Goal: Task Accomplishment & Management: Use online tool/utility

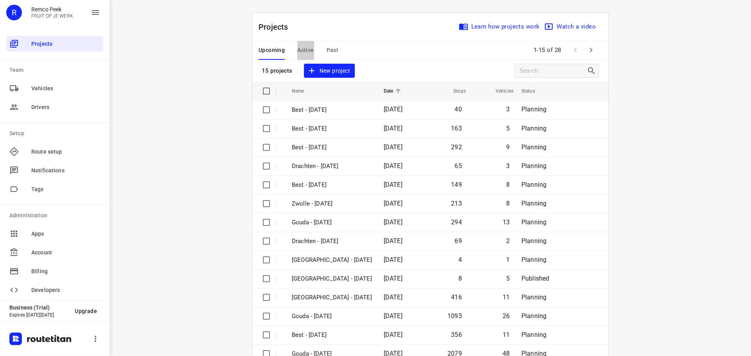
click at [303, 55] on span "Active" at bounding box center [305, 50] width 16 height 10
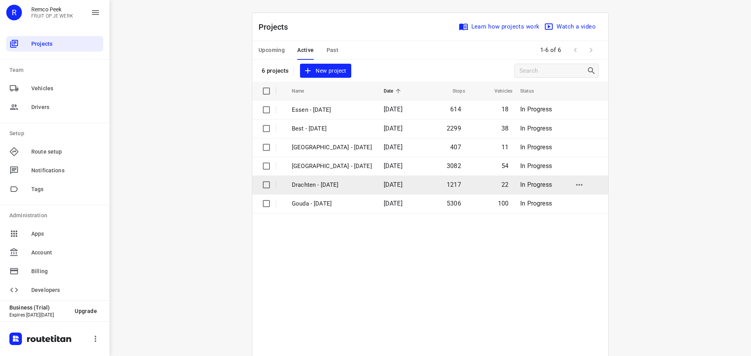
click at [309, 181] on p "Drachten - Monday" at bounding box center [332, 185] width 80 height 9
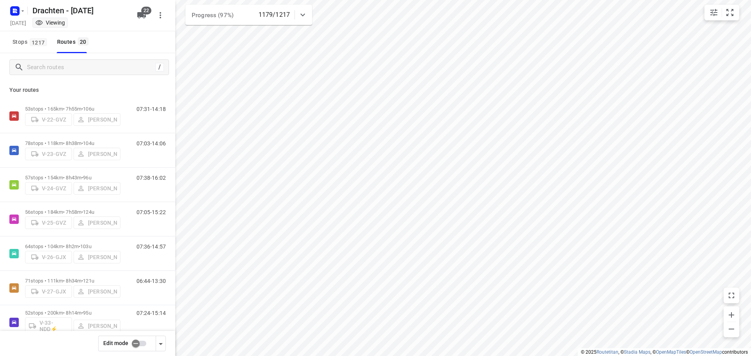
checkbox input "true"
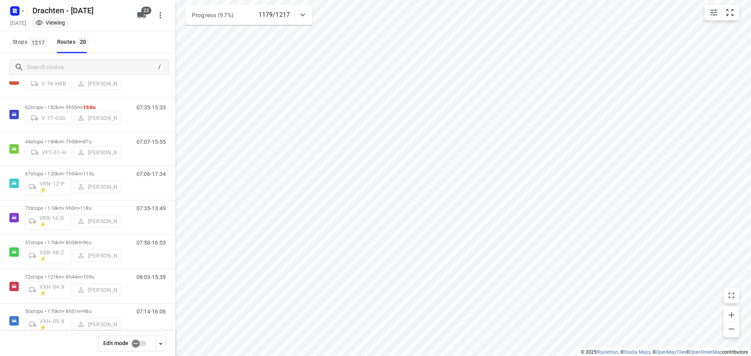
scroll to position [464, 0]
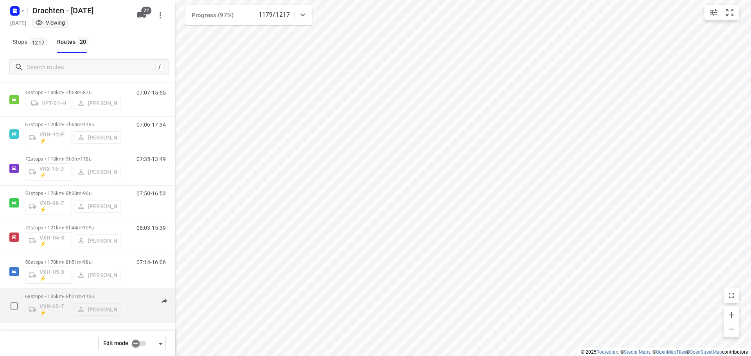
click at [108, 294] on p "68 stops • 135km • 8h21m • 113u" at bounding box center [72, 297] width 95 height 6
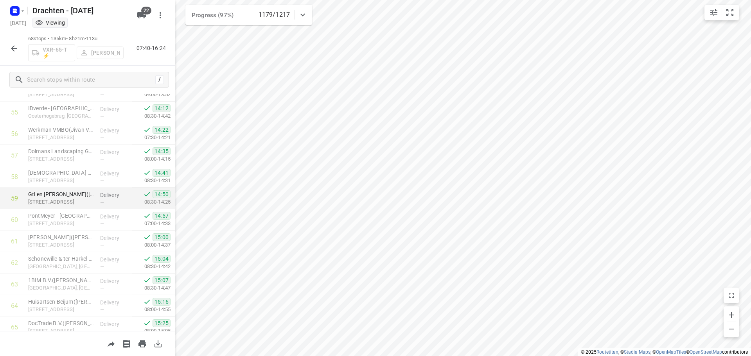
scroll to position [1286, 0]
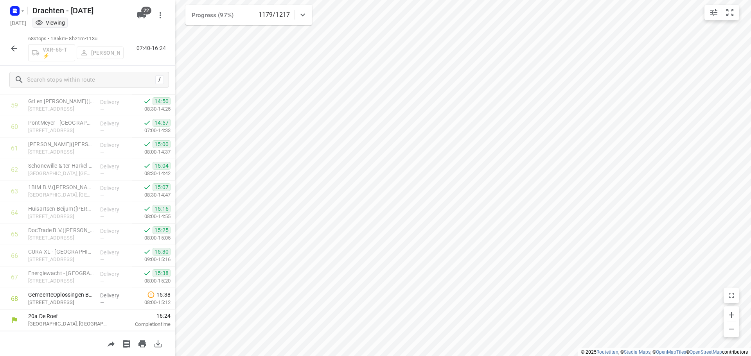
click at [13, 48] on icon "button" at bounding box center [13, 48] width 9 height 9
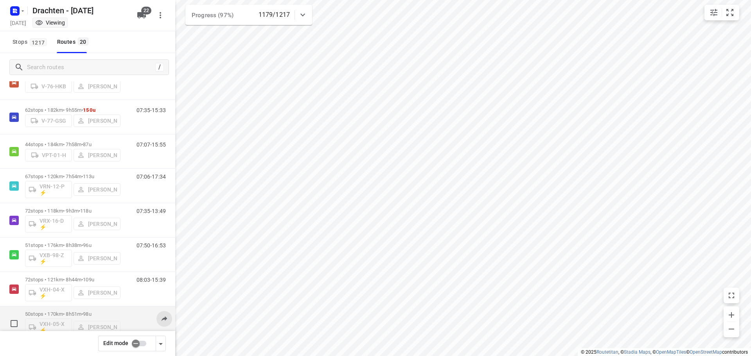
scroll to position [464, 0]
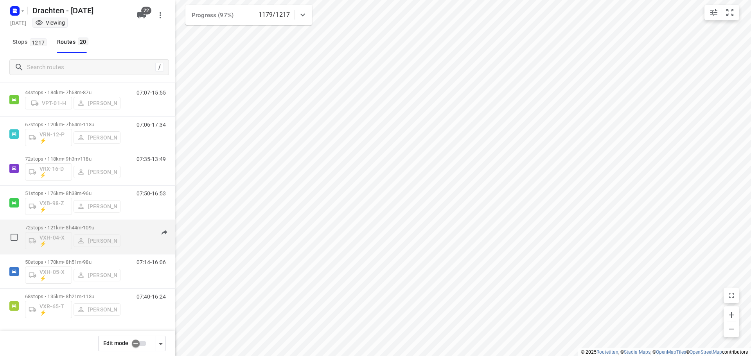
click at [82, 227] on p "72 stops • 121km • 8h44m • 109u" at bounding box center [72, 228] width 95 height 6
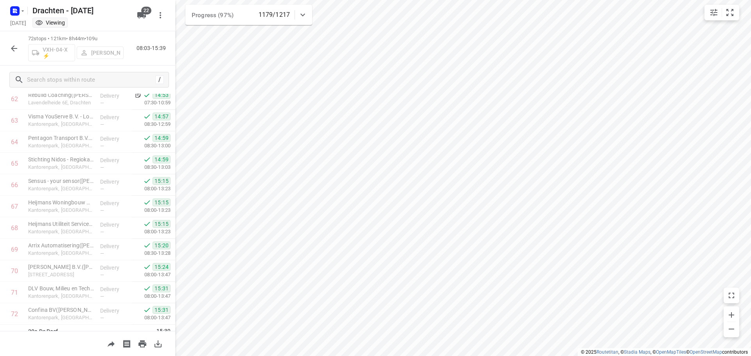
scroll to position [1372, 0]
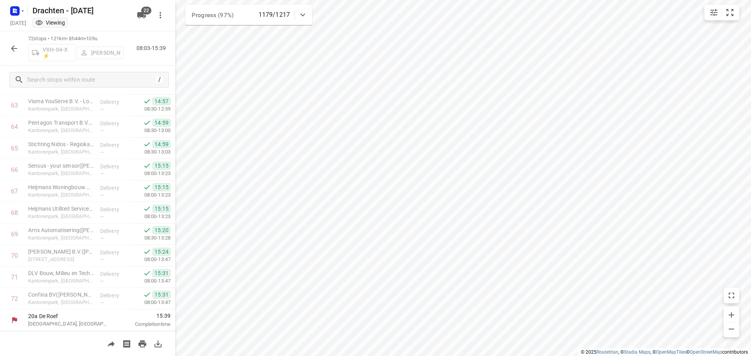
click at [13, 45] on icon "button" at bounding box center [13, 48] width 9 height 9
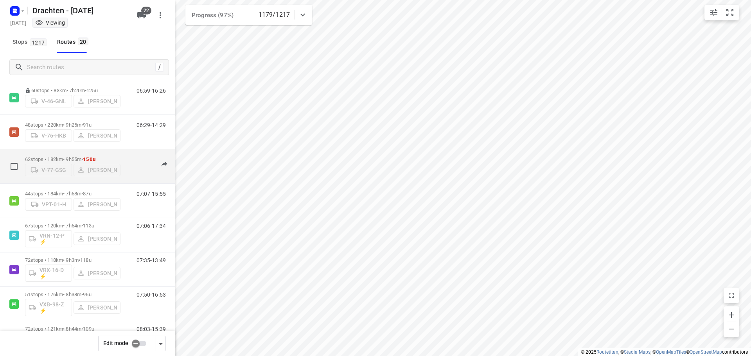
scroll to position [190, 0]
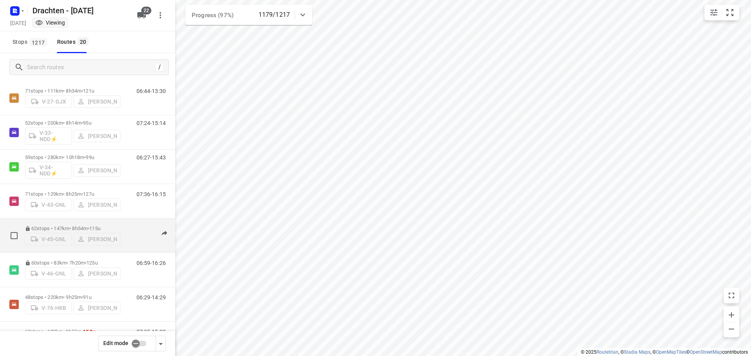
click at [73, 226] on p "62 stops • 147km • 8h54m • 115u" at bounding box center [72, 229] width 95 height 6
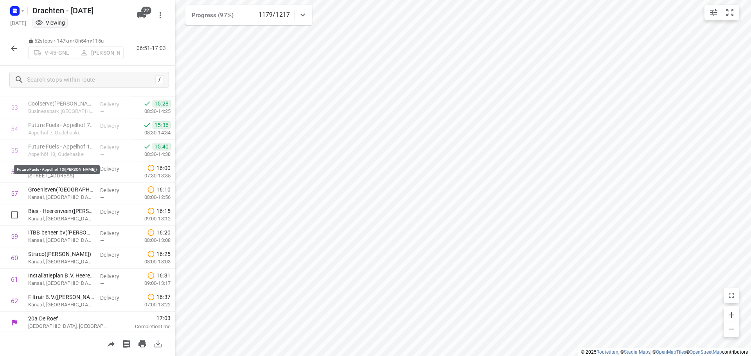
scroll to position [1157, 0]
click at [9, 48] on button "button" at bounding box center [14, 49] width 16 height 16
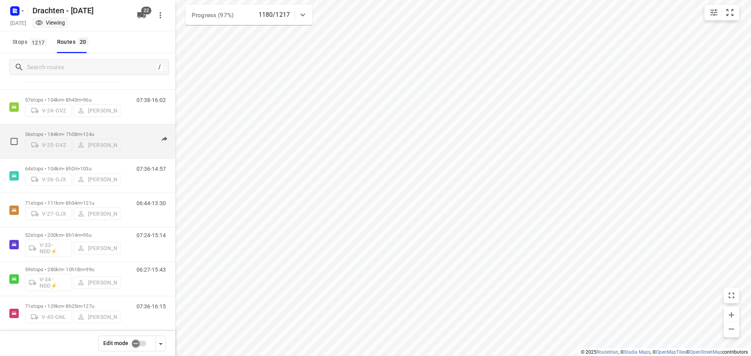
scroll to position [78, 0]
click at [127, 143] on div "07:05-15:22" at bounding box center [146, 143] width 39 height 24
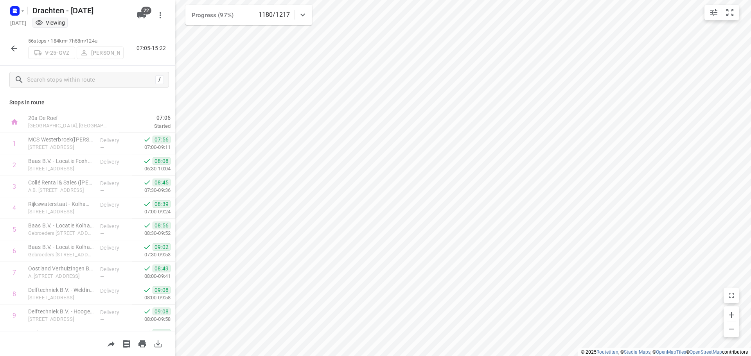
click at [14, 48] on icon "button" at bounding box center [14, 48] width 6 height 6
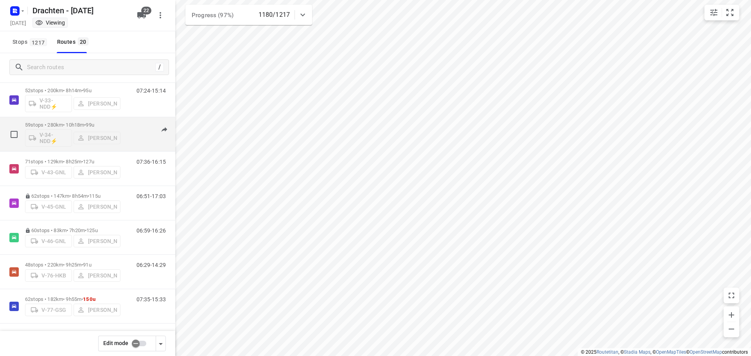
scroll to position [235, 0]
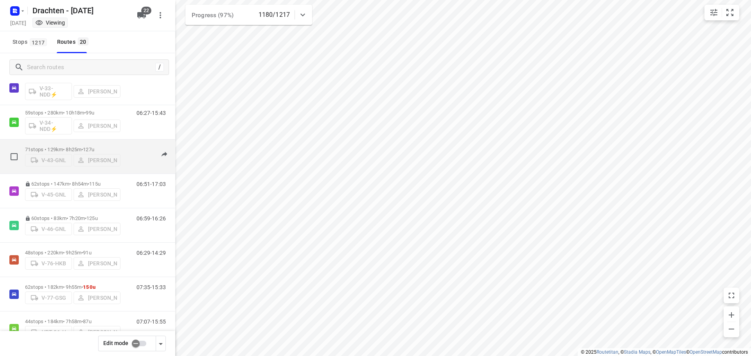
click at [83, 149] on p "71 stops • 129km • 8h25m • 127u" at bounding box center [72, 150] width 95 height 6
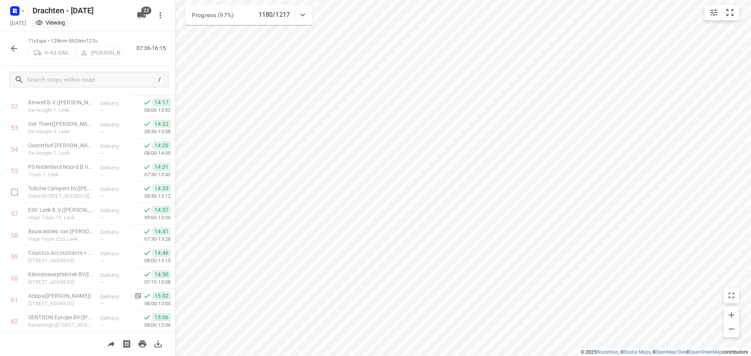
scroll to position [1350, 0]
click at [13, 48] on icon "button" at bounding box center [14, 48] width 6 height 6
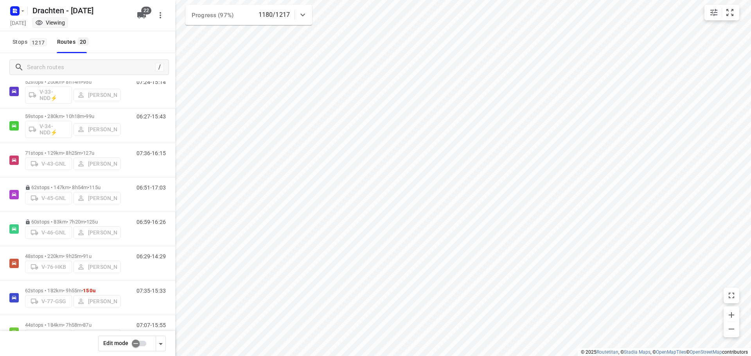
scroll to position [313, 0]
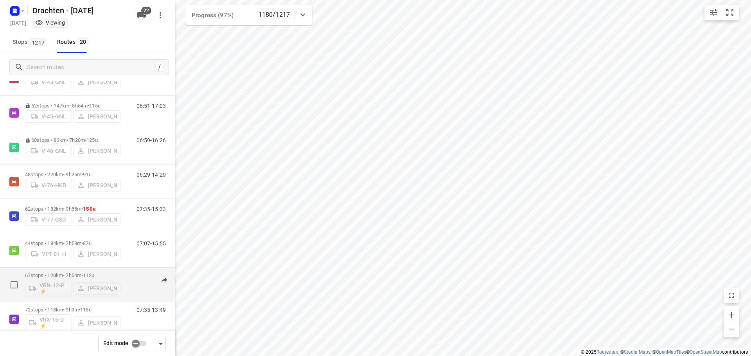
click at [127, 279] on div "07:06-17:35" at bounding box center [146, 287] width 39 height 29
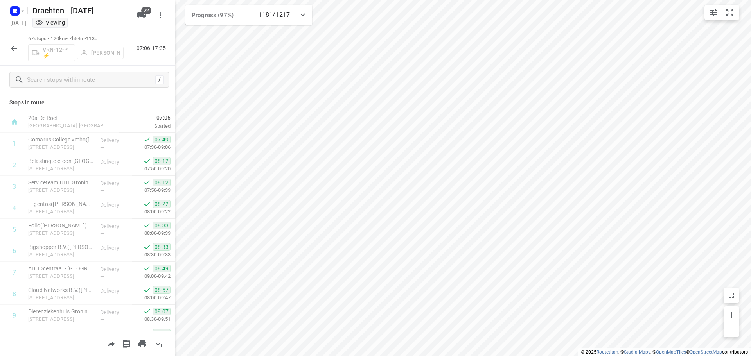
click at [18, 49] on icon "button" at bounding box center [13, 48] width 9 height 9
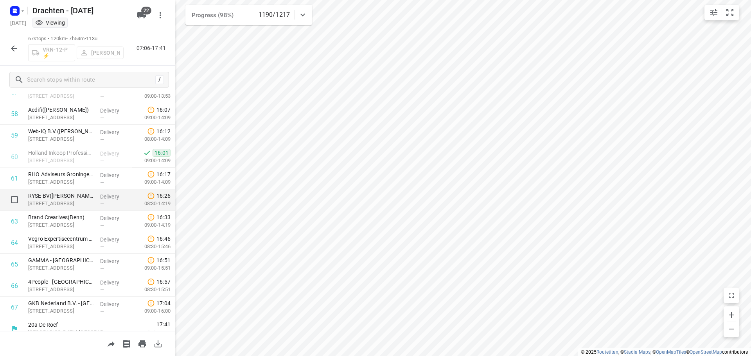
scroll to position [1264, 0]
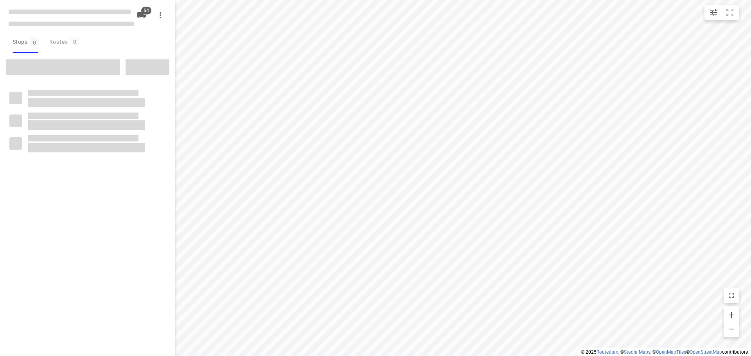
checkbox input "true"
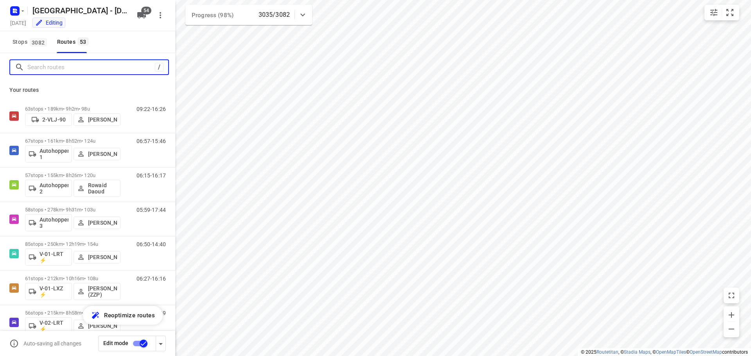
click at [100, 71] on input "Search routes" at bounding box center [90, 67] width 127 height 12
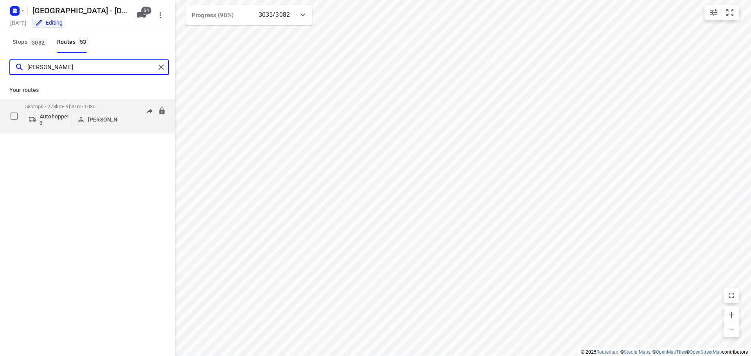
type input "[PERSON_NAME]"
click at [130, 124] on div "05:59-17:44" at bounding box center [146, 118] width 39 height 29
click at [66, 103] on div "58 stops • 278km • 9h31m • 103u Autohopper 3 [PERSON_NAME]" at bounding box center [72, 116] width 95 height 32
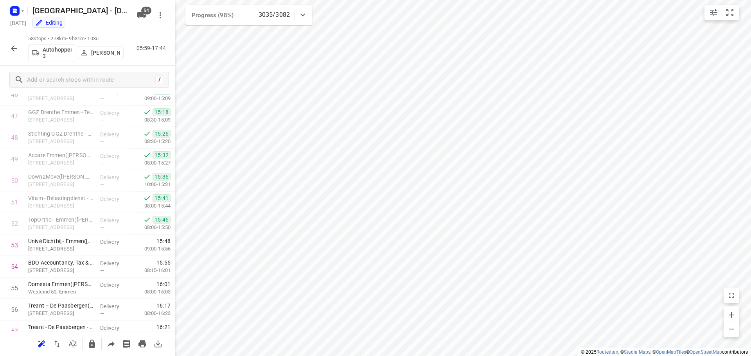
scroll to position [1071, 0]
